Goal: Stay updated

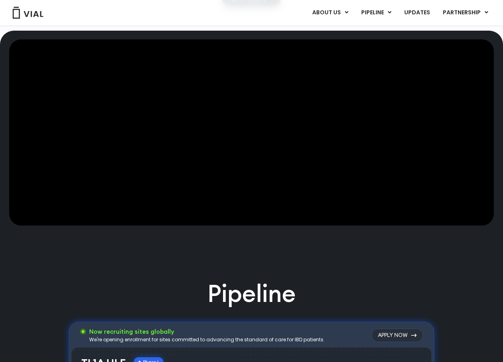
scroll to position [199, 0]
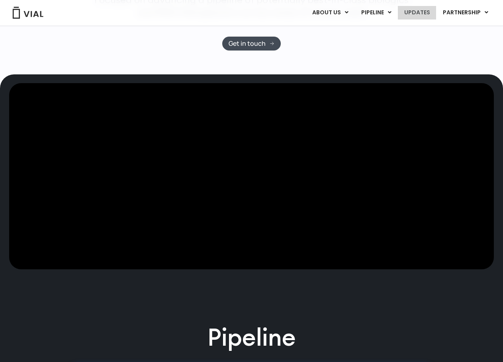
click at [421, 7] on link "UPDATES" at bounding box center [417, 13] width 38 height 14
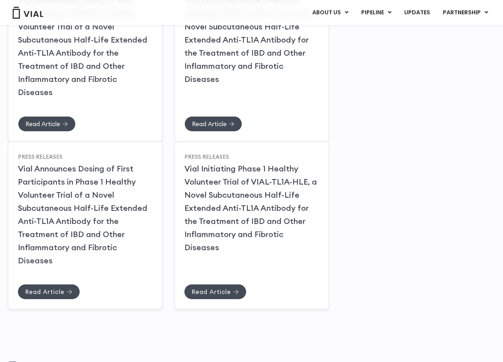
scroll to position [235, 0]
